Goal: Task Accomplishment & Management: Complete application form

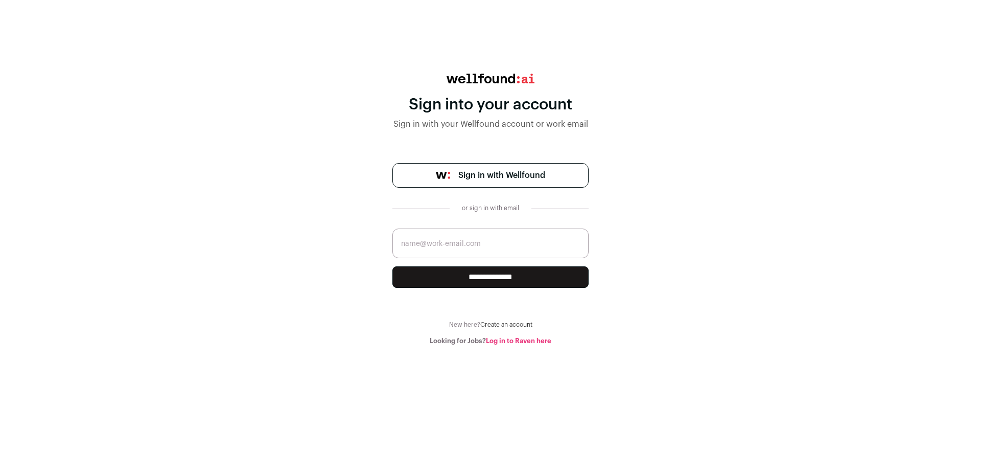
click at [481, 248] on input "email" at bounding box center [491, 244] width 196 height 30
type input "safarianvardan@gmail.com"
click at [521, 279] on input "**********" at bounding box center [491, 276] width 196 height 21
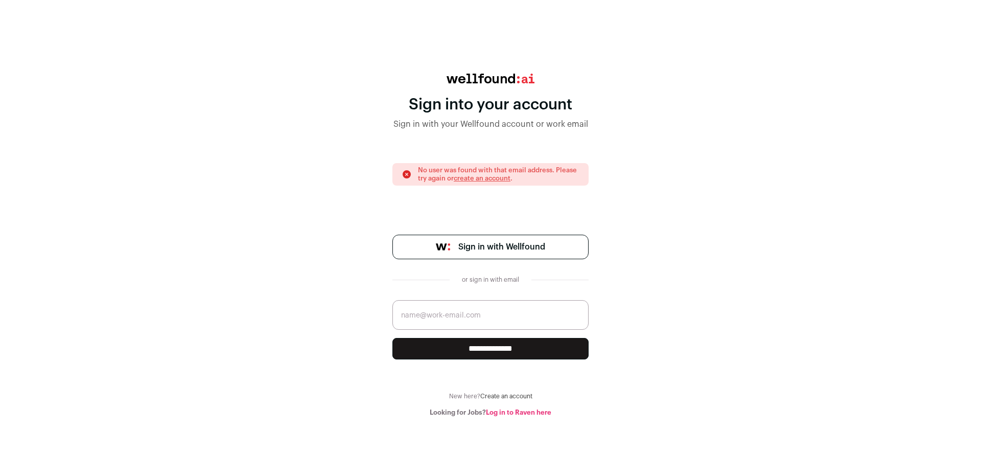
click at [556, 248] on link "Sign in with Wellfound" at bounding box center [491, 247] width 196 height 25
